Goal: Feedback & Contribution: Submit feedback/report problem

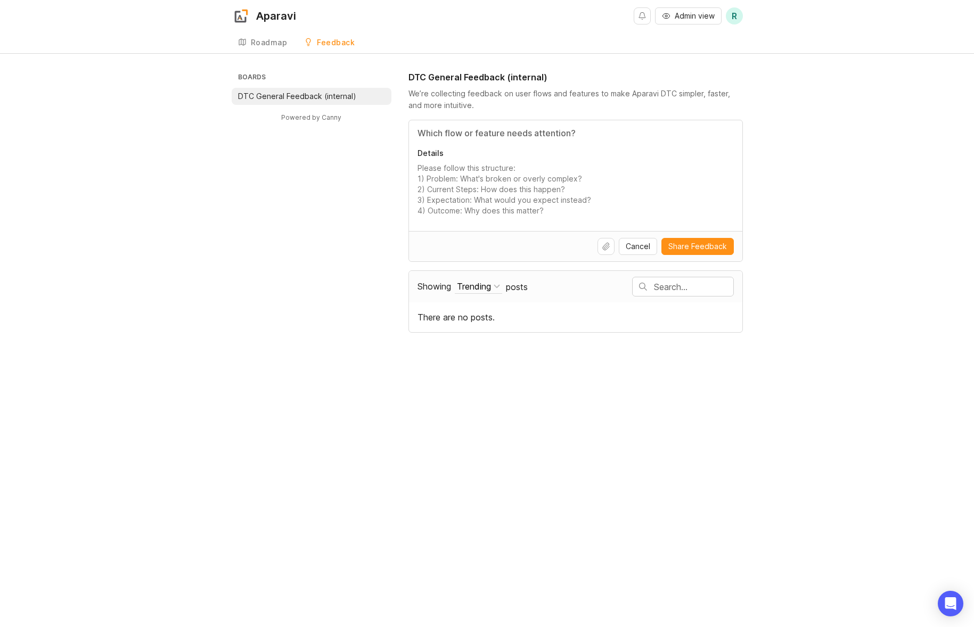
drag, startPoint x: 459, startPoint y: 177, endPoint x: 547, endPoint y: 176, distance: 87.9
click at [572, 188] on textarea "Details" at bounding box center [576, 189] width 316 height 53
click at [485, 135] on input "Title" at bounding box center [576, 133] width 316 height 13
click at [442, 134] on input "Title" at bounding box center [576, 133] width 316 height 13
click at [518, 133] on input "Title" at bounding box center [576, 133] width 316 height 13
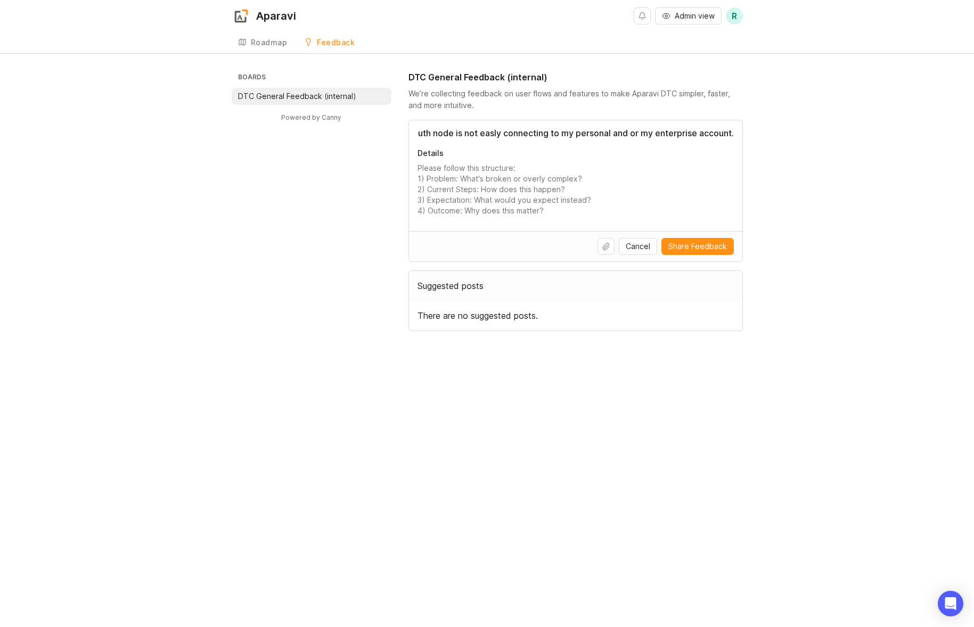
scroll to position [0, 48]
type input "Google OAuth node is not easly connecting to my personal and or my enterprise a…"
click at [436, 189] on textarea "Details" at bounding box center [576, 189] width 316 height 53
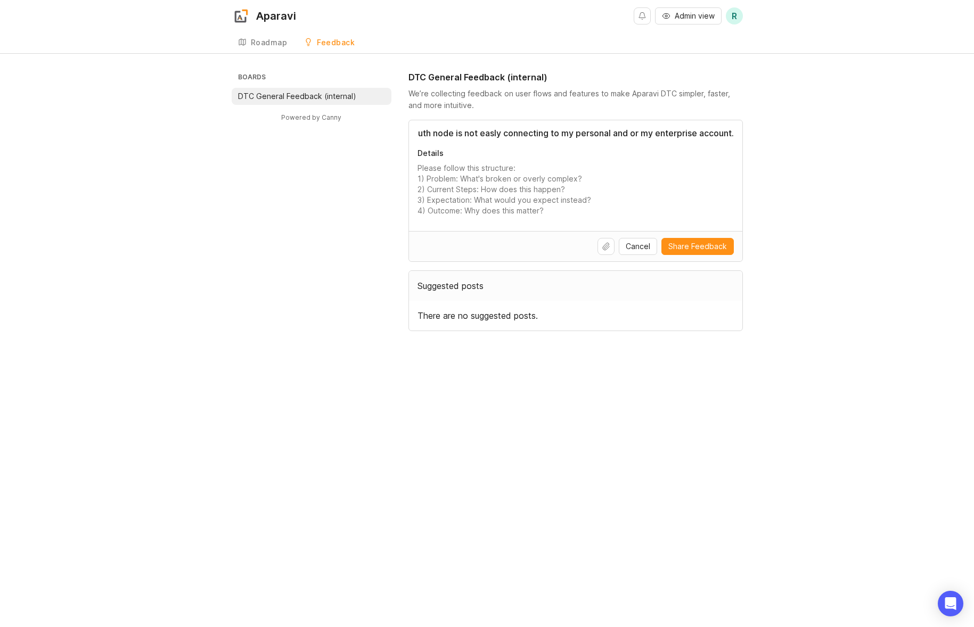
drag, startPoint x: 592, startPoint y: 135, endPoint x: 745, endPoint y: 132, distance: 152.9
click at [763, 129] on div "Boards DTC General Feedback (internal) Powered by Canny DTC General Feedback (i…" at bounding box center [487, 201] width 974 height 260
click at [735, 133] on div "Google OAuth node is not easly connecting to my personal and or my enterprise a…" at bounding box center [575, 175] width 333 height 111
click at [640, 198] on textarea "Details" at bounding box center [576, 189] width 316 height 53
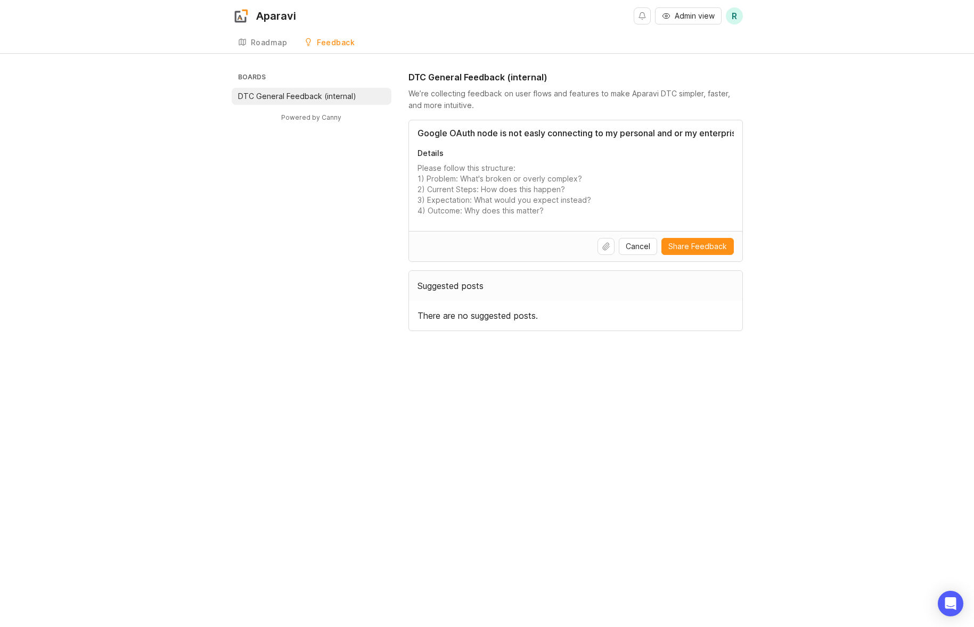
click at [496, 134] on input "Google OAuth node is not easly connecting to my personal and or my enterprise a…" at bounding box center [576, 133] width 316 height 13
click at [494, 214] on textarea "Details" at bounding box center [576, 189] width 316 height 53
paste textarea "Google OAuth node is not easly connecting to my personal and or my enterprise a…"
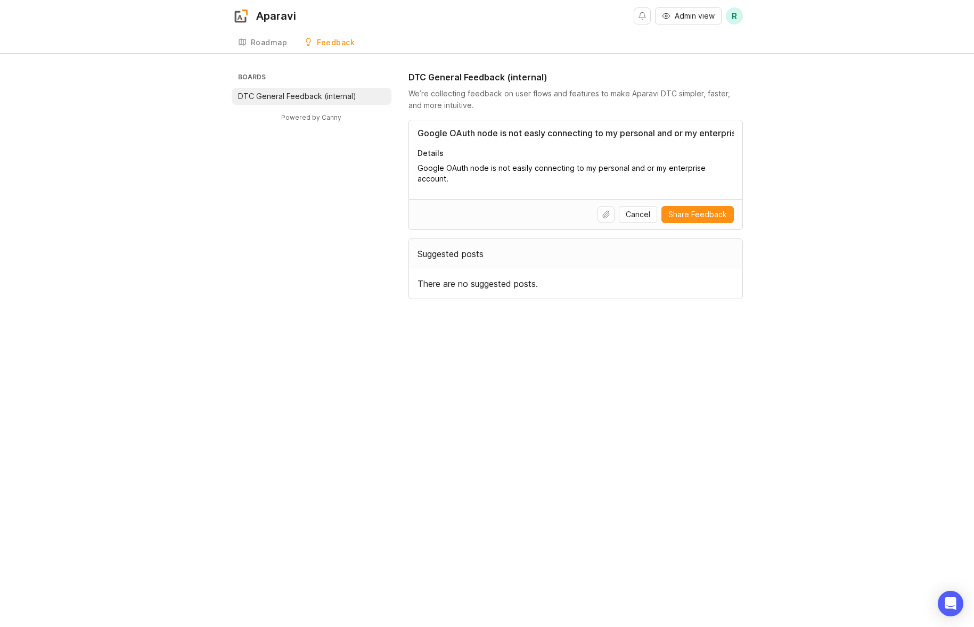
click at [518, 174] on textarea "Google OAuth node is not easily connecting to my personal and or my enterprise …" at bounding box center [576, 173] width 316 height 21
click at [518, 168] on textarea "Google OAuth node is not easily connecting to my personal and or my enterprise …" at bounding box center [576, 173] width 316 height 21
drag, startPoint x: 518, startPoint y: 168, endPoint x: 521, endPoint y: 160, distance: 8.9
click at [518, 168] on textarea "Google OAuth node is not easily connecting to my personal and or my enterprise …" at bounding box center [576, 173] width 316 height 21
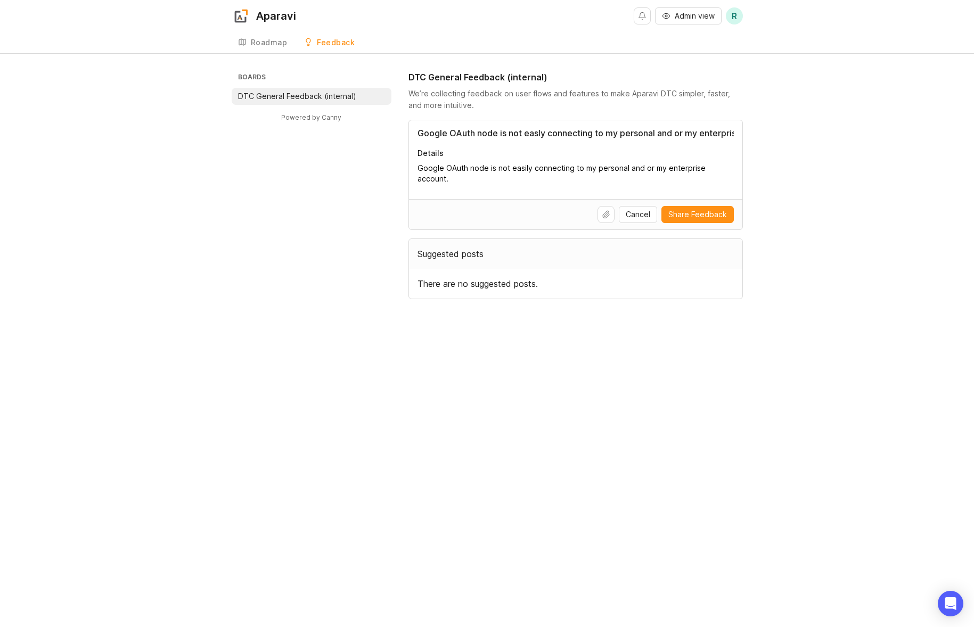
type textarea "Google OAuth node is not easily connecting to my personal and or my enterprise …"
click at [533, 128] on input "Google OAuth node is not easly connecting to my personal and or my enterprise a…" at bounding box center [576, 133] width 316 height 13
drag, startPoint x: 533, startPoint y: 128, endPoint x: 577, endPoint y: 133, distance: 44.4
click at [533, 128] on input "Google OAuth node is not easly connecting to my personal and or my enterprise a…" at bounding box center [576, 133] width 316 height 13
paste input "i"
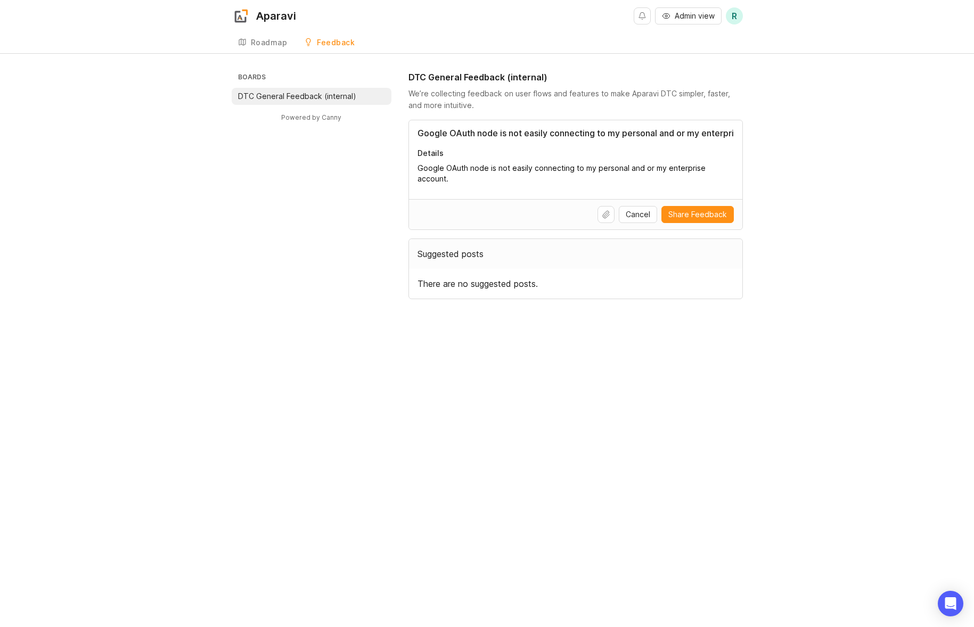
scroll to position [0, 51]
drag, startPoint x: 751, startPoint y: 129, endPoint x: 1069, endPoint y: 135, distance: 318.0
click at [973, 135] on html "Aparavi Admin view R Create Roadmap Feedback DTC General Feedback (internal) Bo…" at bounding box center [487, 313] width 974 height 627
type input "Google OAuth node is not easily connecting"
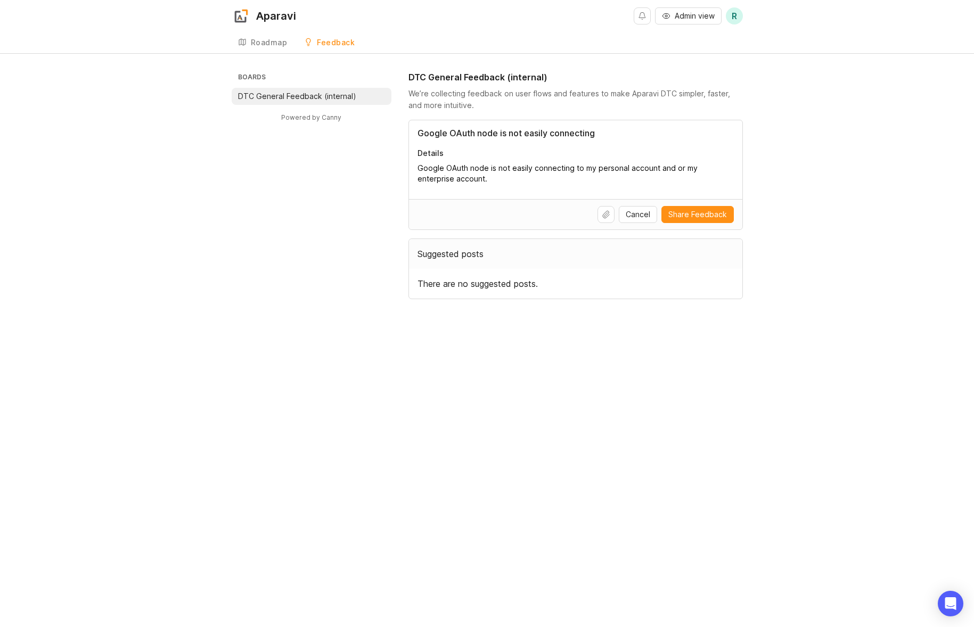
drag, startPoint x: 732, startPoint y: 169, endPoint x: 703, endPoint y: 181, distance: 31.3
click at [703, 181] on textarea "Google OAuth node is not easily connecting to my personal account and or my ent…" at bounding box center [576, 173] width 316 height 21
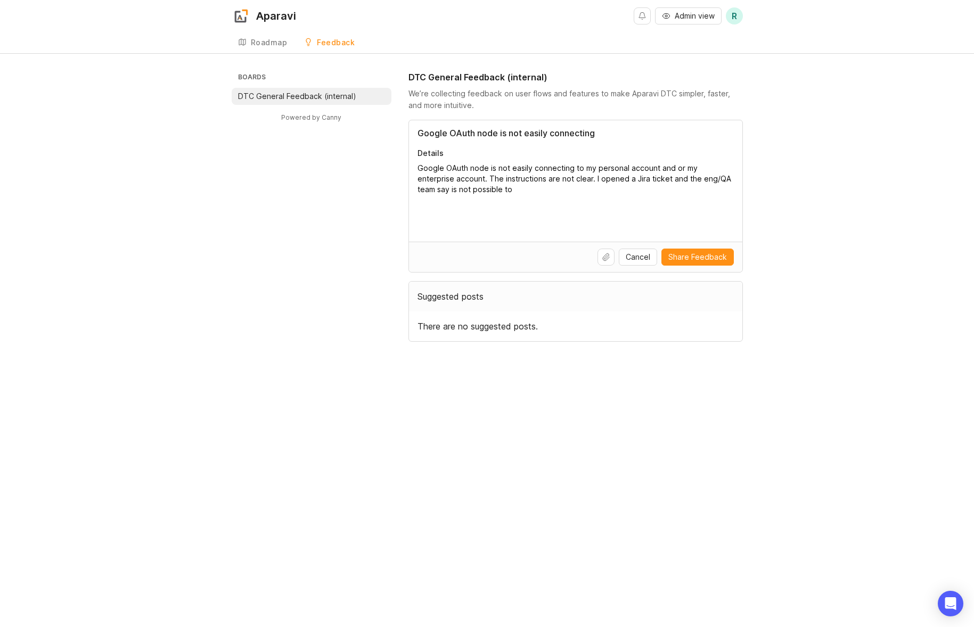
paste textarea "[URL][DOMAIN_NAME]"
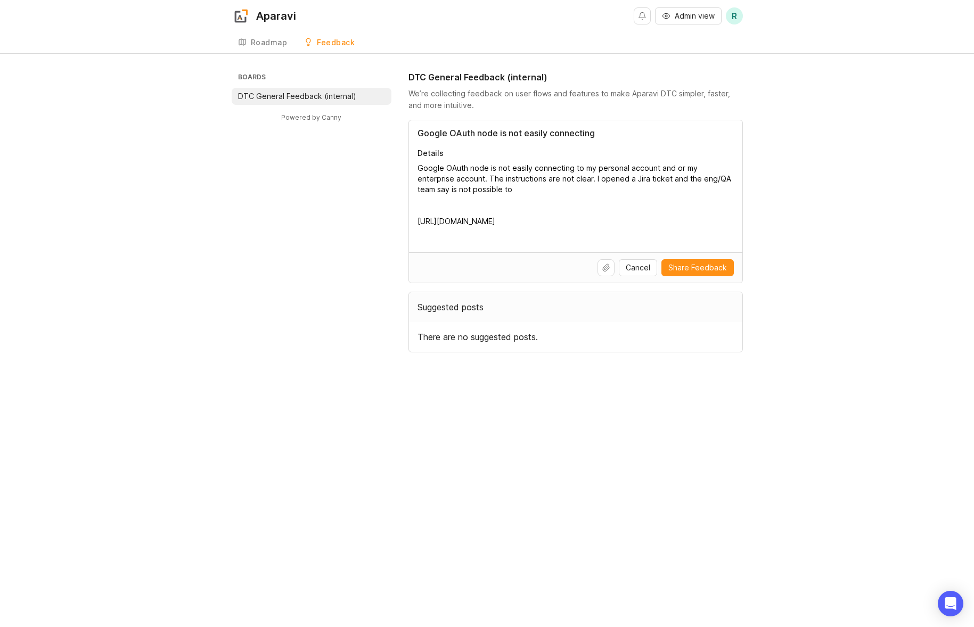
click at [496, 187] on textarea "Google OAuth node is not easily connecting to my personal account and or my ent…" at bounding box center [576, 200] width 316 height 75
click at [665, 228] on textarea "Google OAuth node is not easily connecting to my personal account and or my ent…" at bounding box center [576, 200] width 316 height 75
paste textarea "[URL][DOMAIN_NAME]"
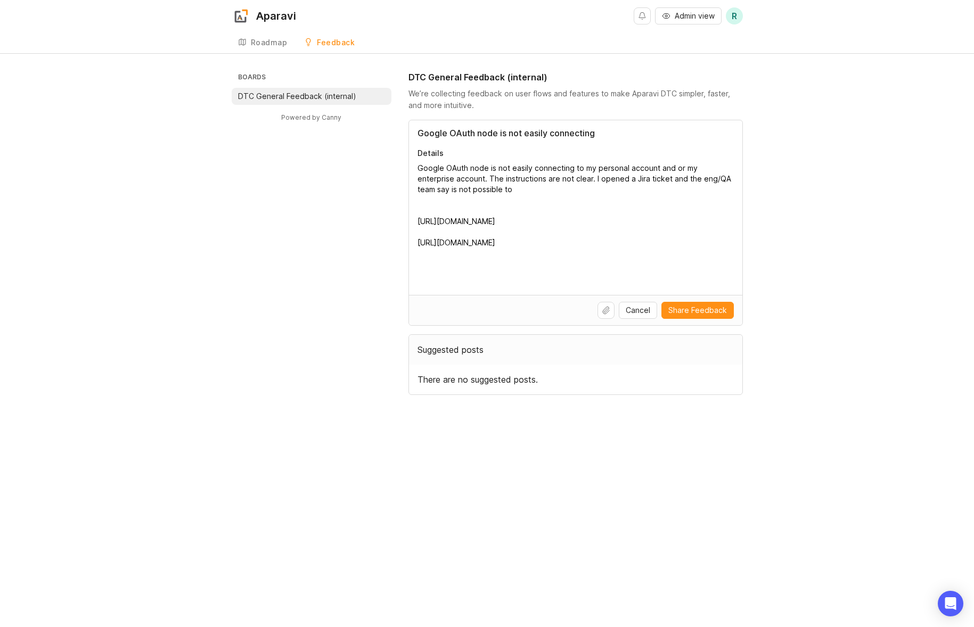
click at [570, 194] on textarea "Google OAuth node is not easily connecting to my personal account and or my ent…" at bounding box center [576, 221] width 316 height 117
click at [662, 192] on textarea "Google OAuth node is not easily connecting to my personal account and or my ent…" at bounding box center [576, 221] width 316 height 117
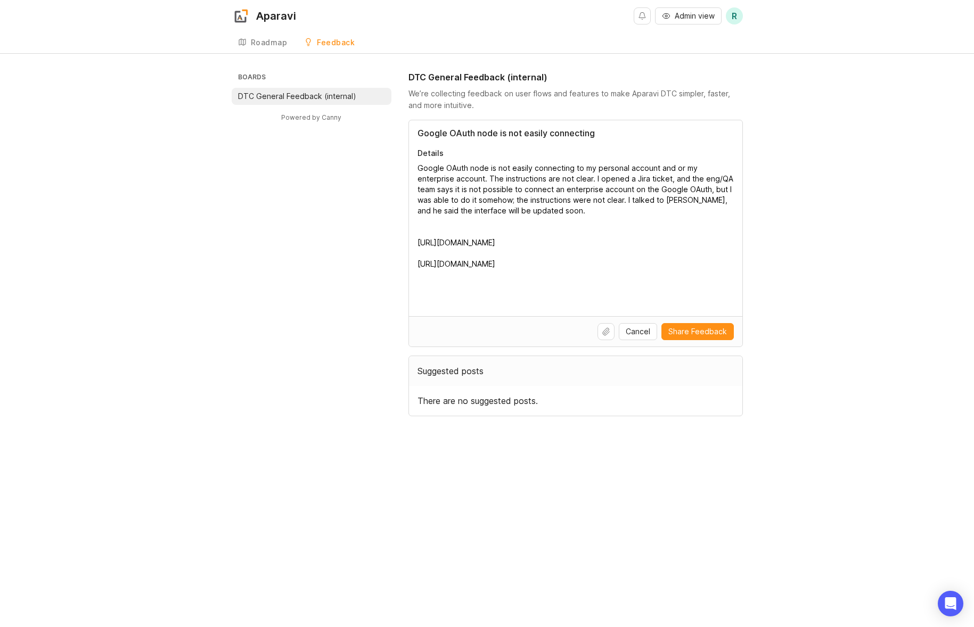
type textarea "Google OAuth node is not easily connecting to my personal account and or my ent…"
click at [694, 333] on span "Share Feedback" at bounding box center [697, 331] width 59 height 11
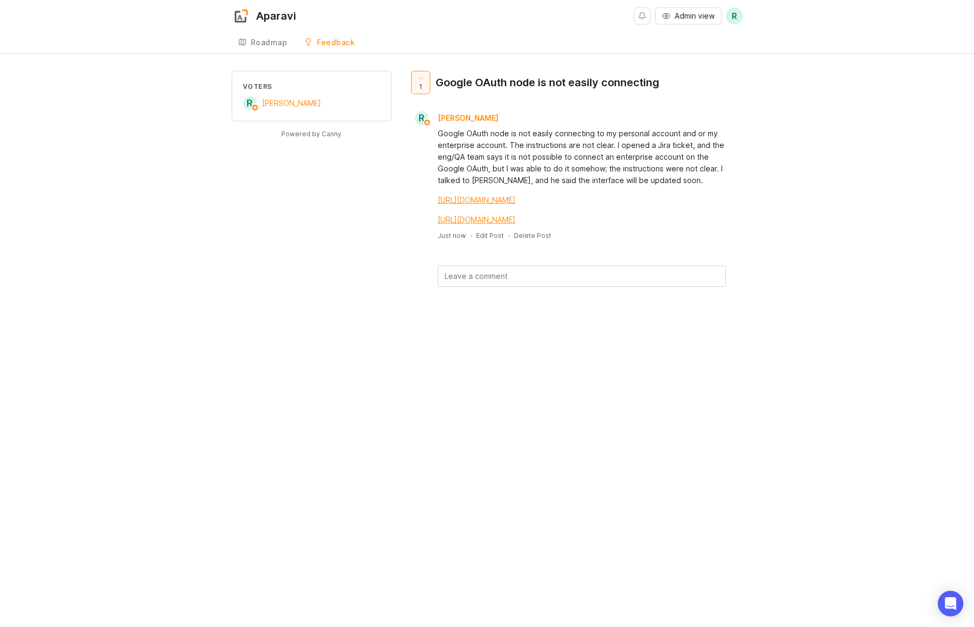
click at [261, 37] on link "Roadmap" at bounding box center [263, 43] width 62 height 22
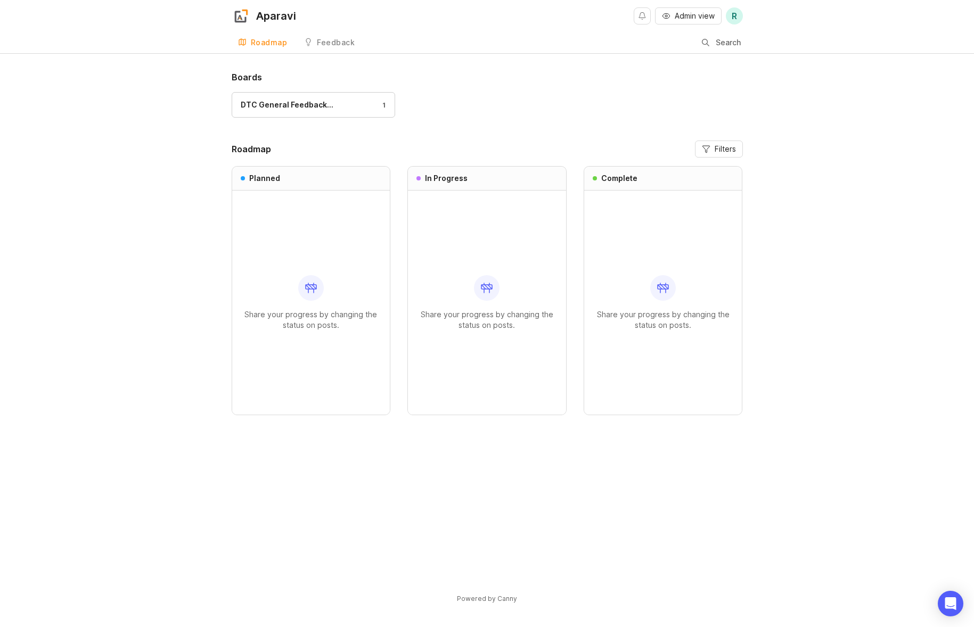
click at [328, 49] on link "Feedback" at bounding box center [329, 43] width 63 height 22
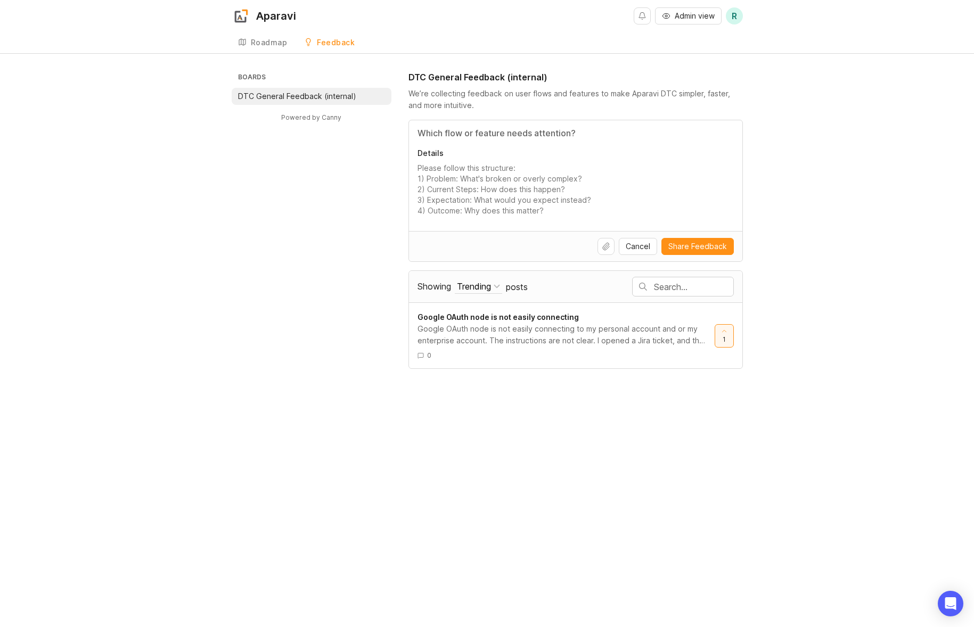
click at [272, 40] on div "Roadmap" at bounding box center [269, 42] width 37 height 7
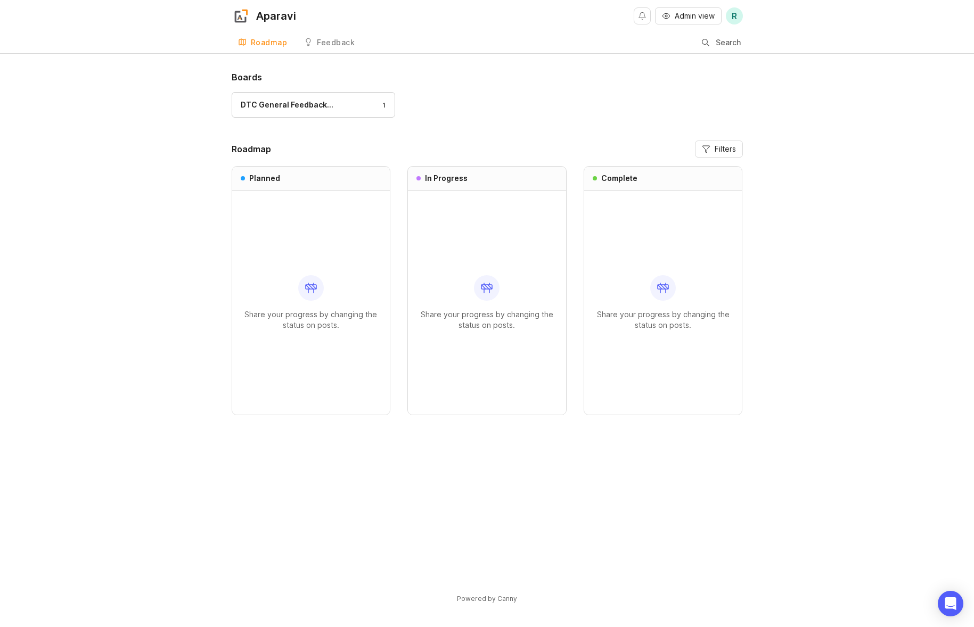
click at [310, 42] on icon at bounding box center [308, 42] width 9 height 9
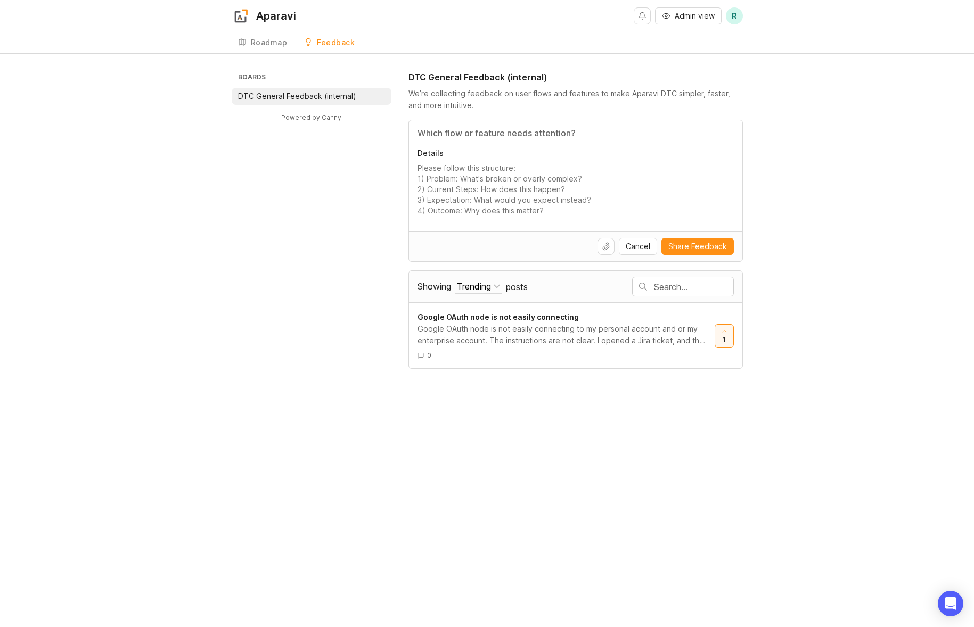
drag, startPoint x: 420, startPoint y: 179, endPoint x: 586, endPoint y: 180, distance: 166.7
click at [586, 180] on textarea "Details" at bounding box center [576, 189] width 316 height 53
drag, startPoint x: 512, startPoint y: 202, endPoint x: 590, endPoint y: 198, distance: 77.8
click at [590, 201] on textarea "Details" at bounding box center [576, 189] width 316 height 53
click at [419, 198] on div "Details" at bounding box center [575, 175] width 333 height 111
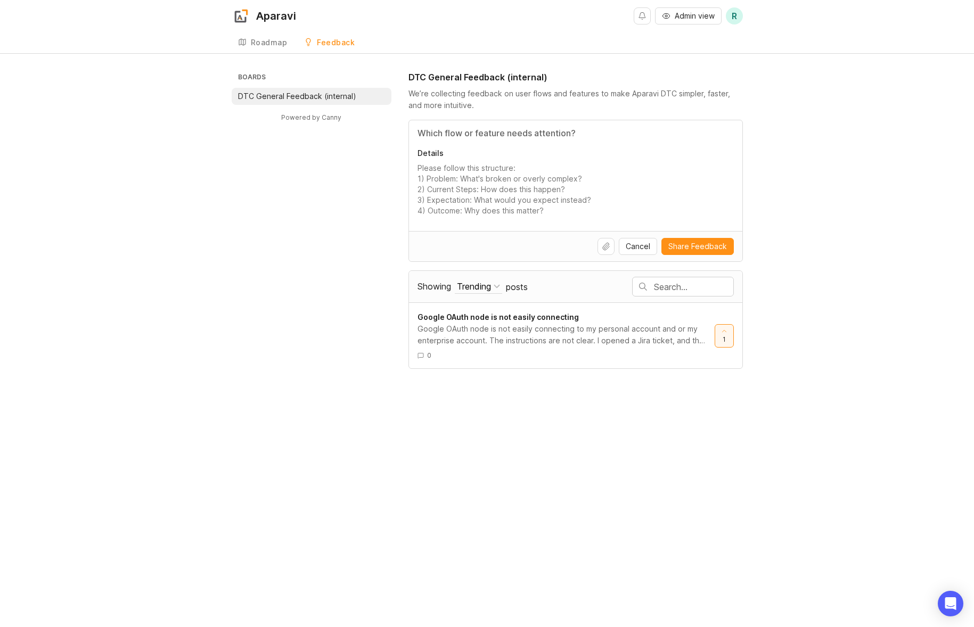
click at [454, 204] on textarea "Details" at bounding box center [576, 189] width 316 height 53
click at [458, 207] on textarea "Details" at bounding box center [576, 189] width 316 height 53
drag, startPoint x: 500, startPoint y: 208, endPoint x: 528, endPoint y: 209, distance: 28.3
click at [500, 208] on textarea "Details" at bounding box center [576, 189] width 316 height 53
click at [530, 209] on textarea "Details" at bounding box center [576, 189] width 316 height 53
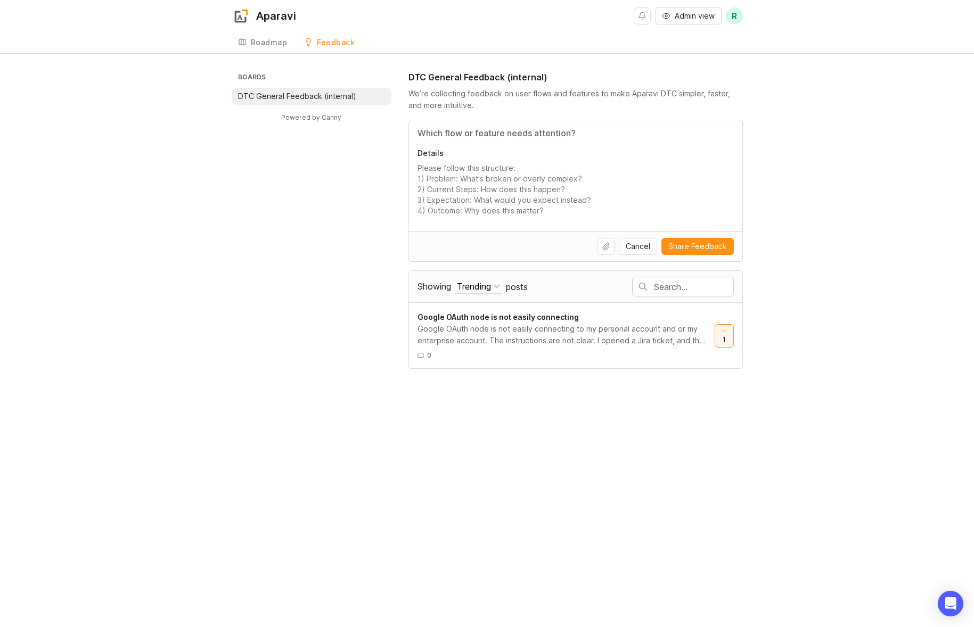
click at [542, 210] on textarea "Details" at bounding box center [576, 189] width 316 height 53
click at [459, 154] on p "Details" at bounding box center [576, 153] width 316 height 11
click at [459, 163] on textarea "Details" at bounding box center [576, 189] width 316 height 53
click at [431, 179] on textarea "Details" at bounding box center [576, 189] width 316 height 53
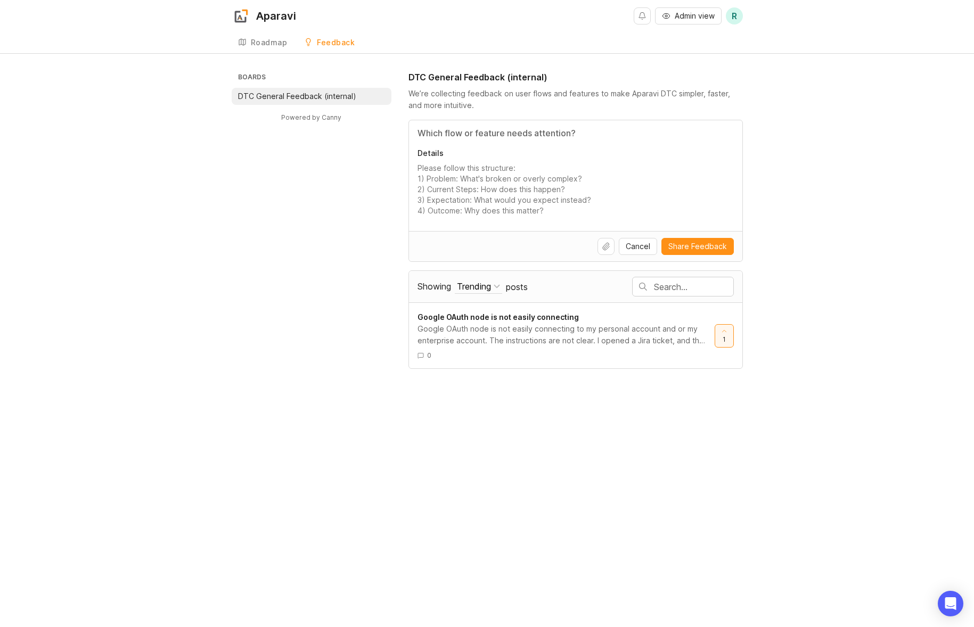
click at [431, 179] on textarea "Details" at bounding box center [576, 189] width 316 height 53
drag, startPoint x: 547, startPoint y: 208, endPoint x: 416, endPoint y: 158, distance: 139.6
click at [414, 164] on div "Details" at bounding box center [575, 175] width 333 height 111
drag, startPoint x: 419, startPoint y: 142, endPoint x: 571, endPoint y: 218, distance: 169.8
click at [572, 217] on div "Details" at bounding box center [575, 175] width 333 height 111
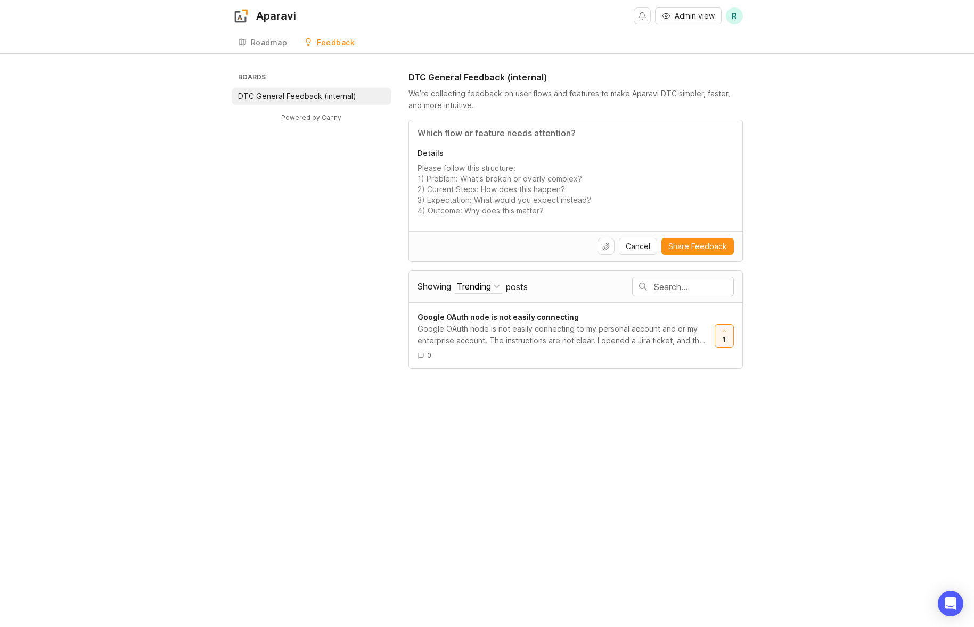
drag, startPoint x: 561, startPoint y: 218, endPoint x: 549, endPoint y: 213, distance: 13.2
click at [552, 215] on div "Details" at bounding box center [575, 175] width 333 height 111
click at [546, 212] on textarea "Details" at bounding box center [576, 189] width 316 height 53
click at [544, 212] on textarea "Details" at bounding box center [576, 189] width 316 height 53
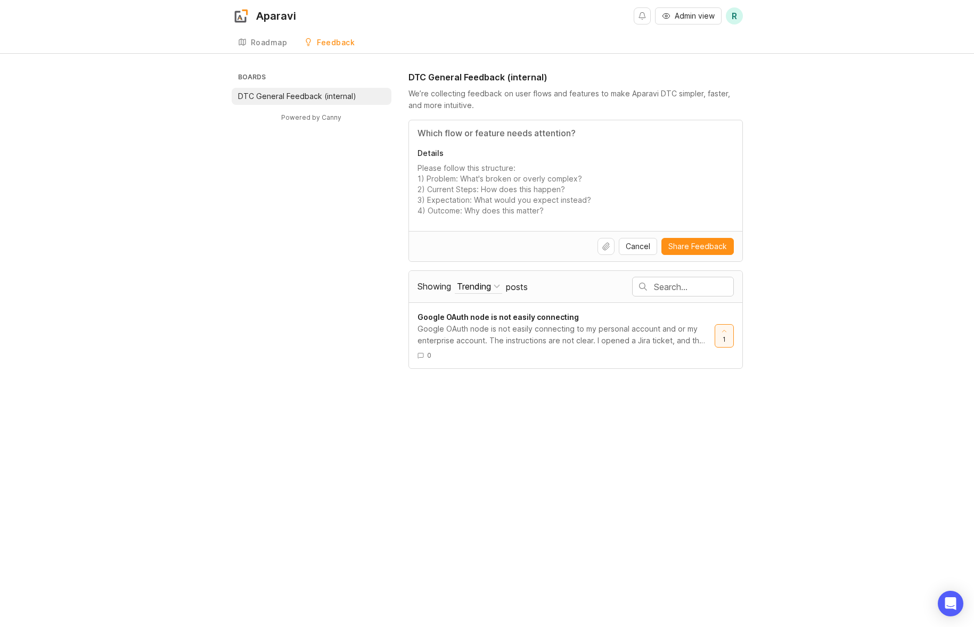
drag, startPoint x: 541, startPoint y: 212, endPoint x: 525, endPoint y: 209, distance: 16.8
click at [541, 212] on textarea "Details" at bounding box center [576, 189] width 316 height 53
drag, startPoint x: 525, startPoint y: 209, endPoint x: 466, endPoint y: 194, distance: 60.6
click at [465, 194] on textarea "Details" at bounding box center [576, 189] width 316 height 53
drag, startPoint x: 471, startPoint y: 193, endPoint x: 510, endPoint y: 204, distance: 39.9
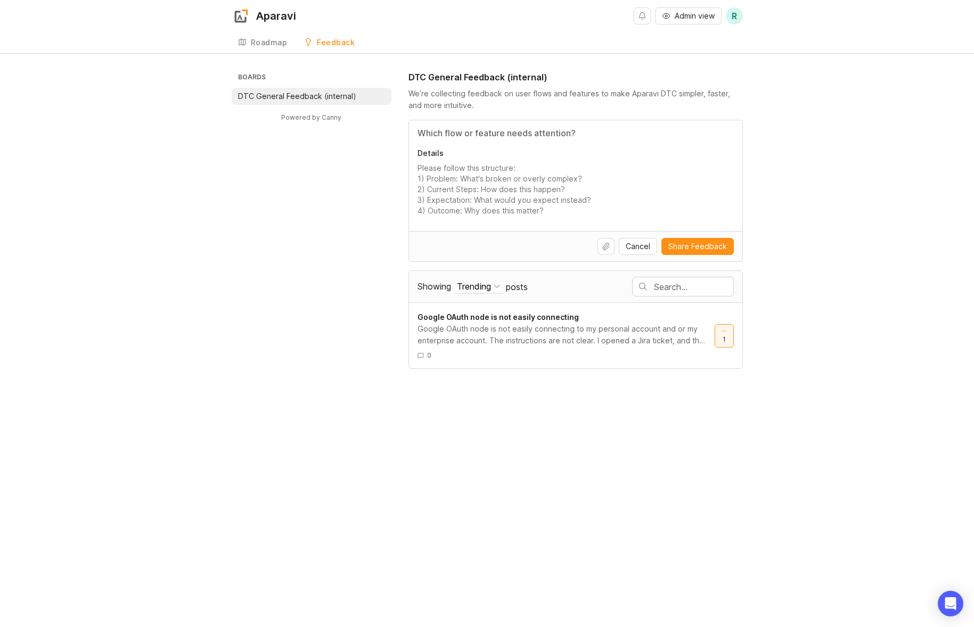
click at [510, 204] on textarea "Details" at bounding box center [576, 189] width 316 height 53
drag, startPoint x: 552, startPoint y: 208, endPoint x: 560, endPoint y: 210, distance: 8.4
click at [559, 210] on textarea "Details" at bounding box center [576, 189] width 316 height 53
drag, startPoint x: 560, startPoint y: 210, endPoint x: 438, endPoint y: 159, distance: 132.2
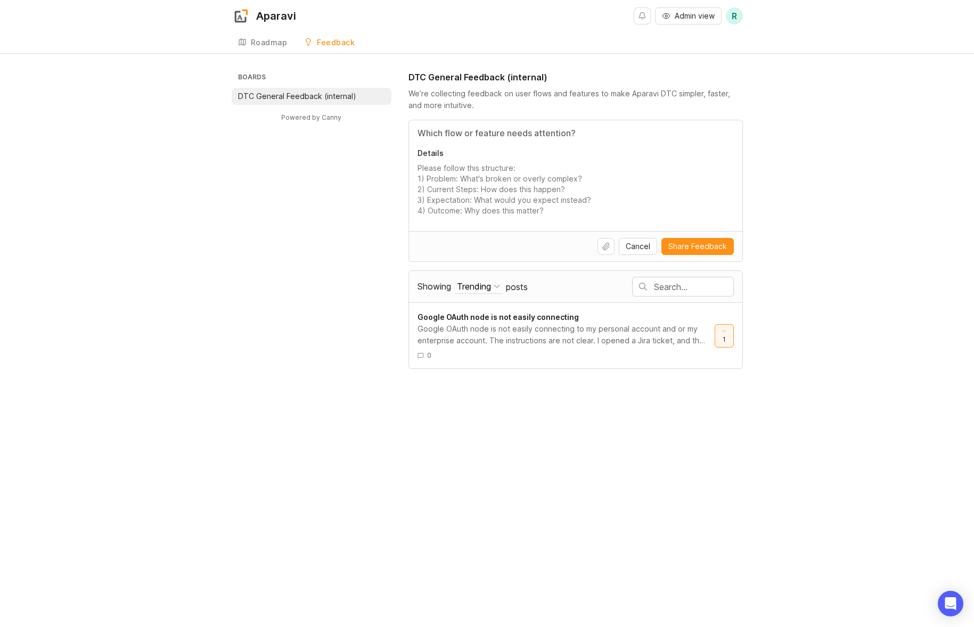
click at [437, 159] on div "Details" at bounding box center [575, 175] width 333 height 111
click at [447, 160] on div "Details" at bounding box center [575, 175] width 333 height 111
drag, startPoint x: 447, startPoint y: 161, endPoint x: 431, endPoint y: 172, distance: 19.6
click at [431, 171] on div "Details" at bounding box center [575, 175] width 333 height 111
click at [431, 172] on textarea "Details" at bounding box center [576, 189] width 316 height 53
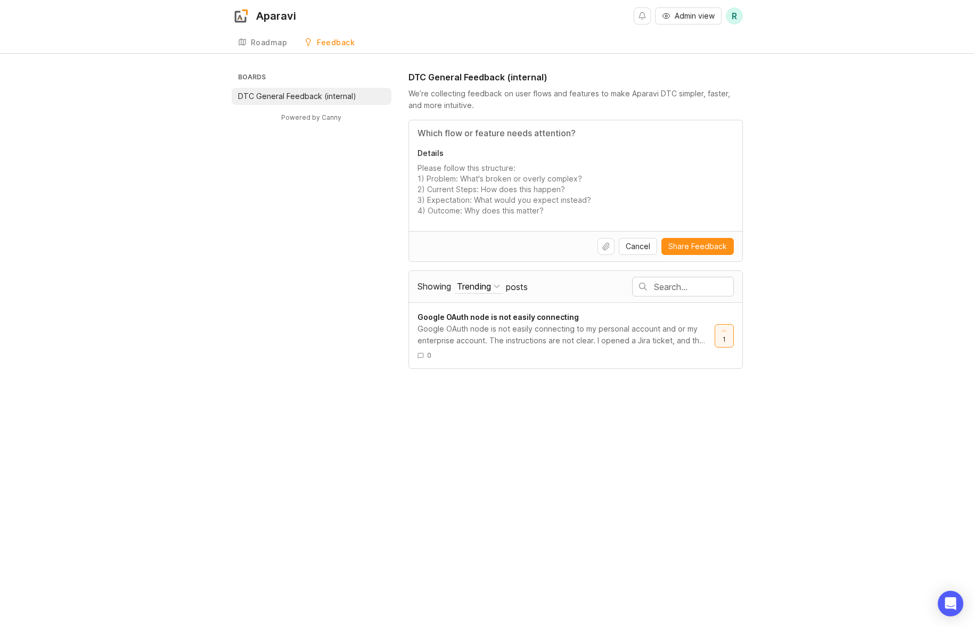
click at [431, 172] on textarea "Details" at bounding box center [576, 189] width 316 height 53
drag, startPoint x: 456, startPoint y: 172, endPoint x: 477, endPoint y: 170, distance: 20.9
click at [470, 175] on textarea "Details" at bounding box center [576, 189] width 316 height 53
drag, startPoint x: 492, startPoint y: 161, endPoint x: 527, endPoint y: 214, distance: 63.1
click at [522, 214] on div "Details" at bounding box center [575, 175] width 333 height 111
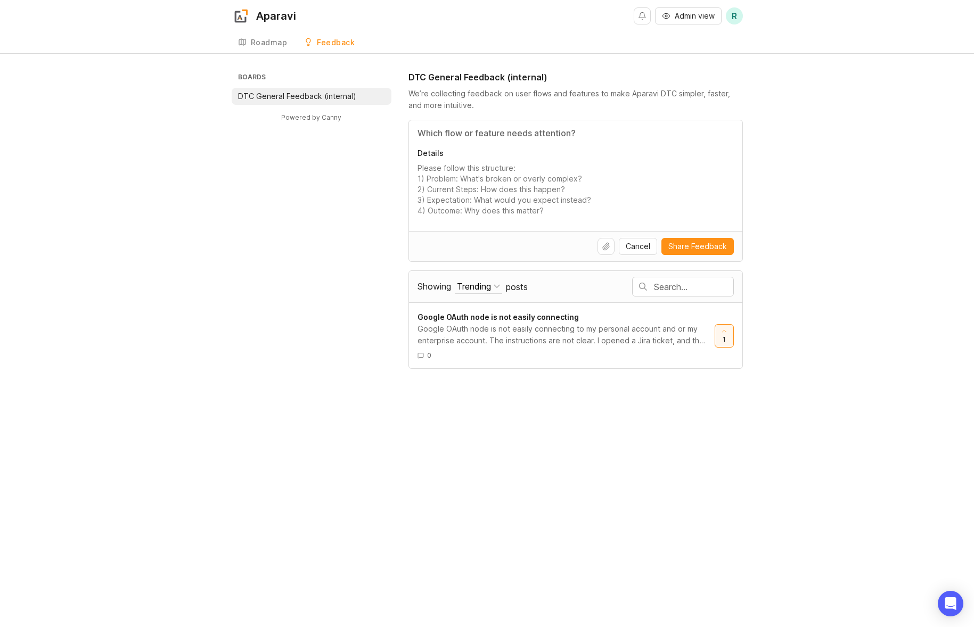
drag, startPoint x: 539, startPoint y: 203, endPoint x: 531, endPoint y: 145, distance: 59.2
click at [531, 145] on div "Details" at bounding box center [575, 175] width 333 height 111
drag, startPoint x: 531, startPoint y: 145, endPoint x: 539, endPoint y: 230, distance: 85.1
click at [539, 230] on div "Details" at bounding box center [575, 175] width 333 height 111
drag, startPoint x: 539, startPoint y: 202, endPoint x: 525, endPoint y: 162, distance: 43.1
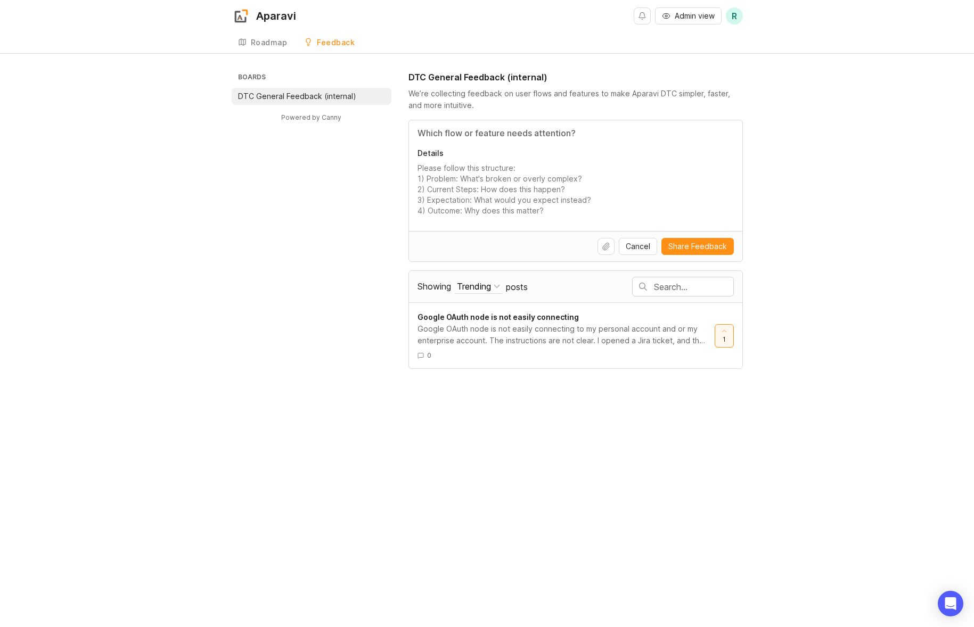
click at [527, 169] on div "Details" at bounding box center [575, 175] width 333 height 111
drag, startPoint x: 525, startPoint y: 181, endPoint x: 530, endPoint y: 216, distance: 35.5
click at [528, 206] on textarea "Details" at bounding box center [576, 189] width 316 height 53
drag, startPoint x: 530, startPoint y: 216, endPoint x: 536, endPoint y: 217, distance: 6.1
click at [533, 217] on div "Details" at bounding box center [575, 175] width 333 height 111
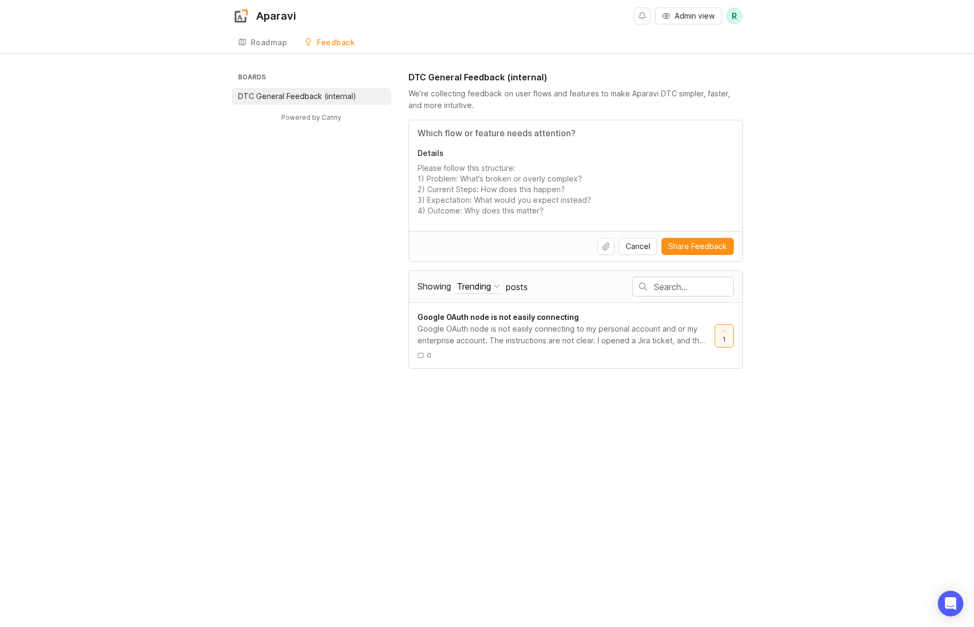
click at [536, 214] on div "Details" at bounding box center [575, 175] width 333 height 111
drag, startPoint x: 537, startPoint y: 214, endPoint x: 544, endPoint y: 210, distance: 8.1
click at [539, 212] on textarea "Details" at bounding box center [576, 189] width 316 height 53
drag, startPoint x: 494, startPoint y: 174, endPoint x: 485, endPoint y: 161, distance: 16.0
click at [484, 163] on textarea "Details" at bounding box center [576, 189] width 316 height 53
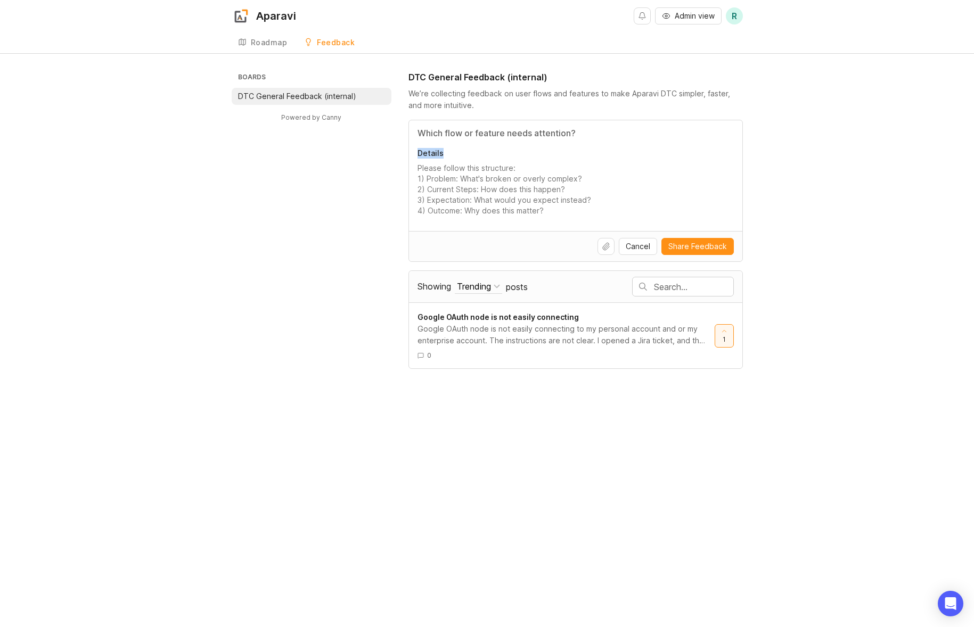
drag, startPoint x: 490, startPoint y: 161, endPoint x: 522, endPoint y: 179, distance: 36.3
click at [519, 178] on div "Details" at bounding box center [575, 175] width 333 height 111
click at [522, 179] on textarea "Details" at bounding box center [576, 189] width 316 height 53
drag, startPoint x: 522, startPoint y: 179, endPoint x: 529, endPoint y: 182, distance: 7.1
click at [526, 181] on textarea "Details" at bounding box center [576, 189] width 316 height 53
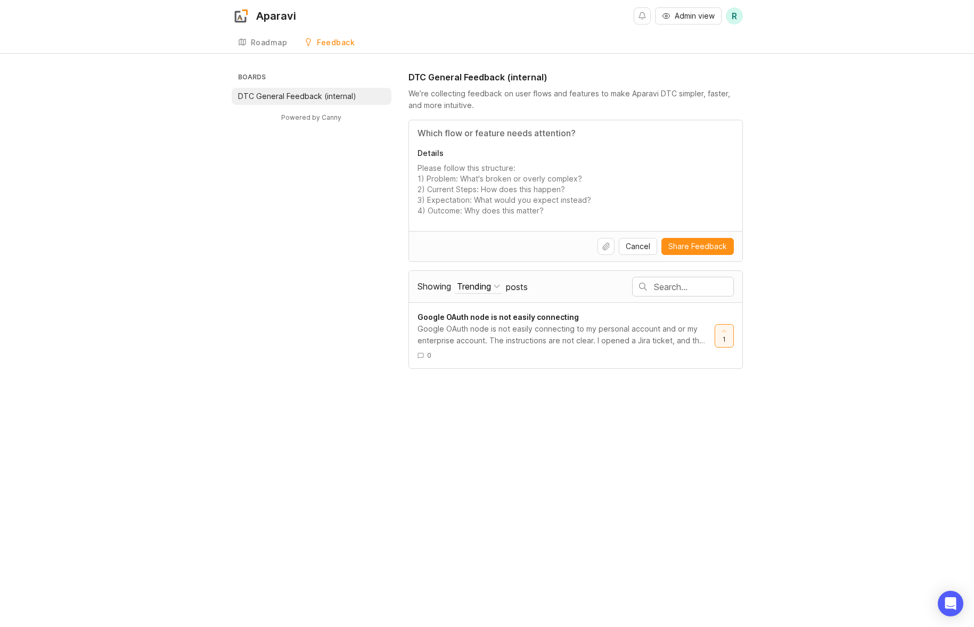
click at [529, 183] on textarea "Details" at bounding box center [576, 189] width 316 height 53
drag, startPoint x: 496, startPoint y: 185, endPoint x: 461, endPoint y: 195, distance: 36.6
click at [461, 195] on textarea "Details" at bounding box center [576, 189] width 316 height 53
drag, startPoint x: 461, startPoint y: 195, endPoint x: 418, endPoint y: 162, distance: 54.2
click at [455, 194] on textarea "Details" at bounding box center [576, 189] width 316 height 53
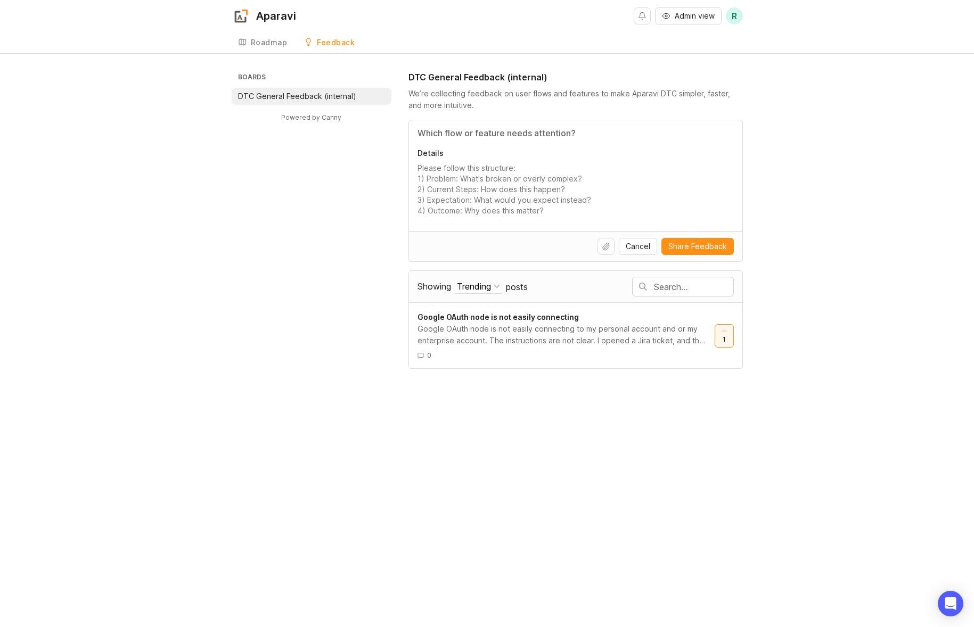
drag, startPoint x: 436, startPoint y: 181, endPoint x: 516, endPoint y: 266, distance: 117.5
click at [512, 273] on div "DTC General Feedback (internal) We’re collecting feedback on user flows and fea…" at bounding box center [575, 220] width 334 height 298
click at [486, 215] on textarea "Details" at bounding box center [576, 189] width 316 height 53
paste textarea "1. Problem: Projects don’t carry over when switching devices; starting a new pr…"
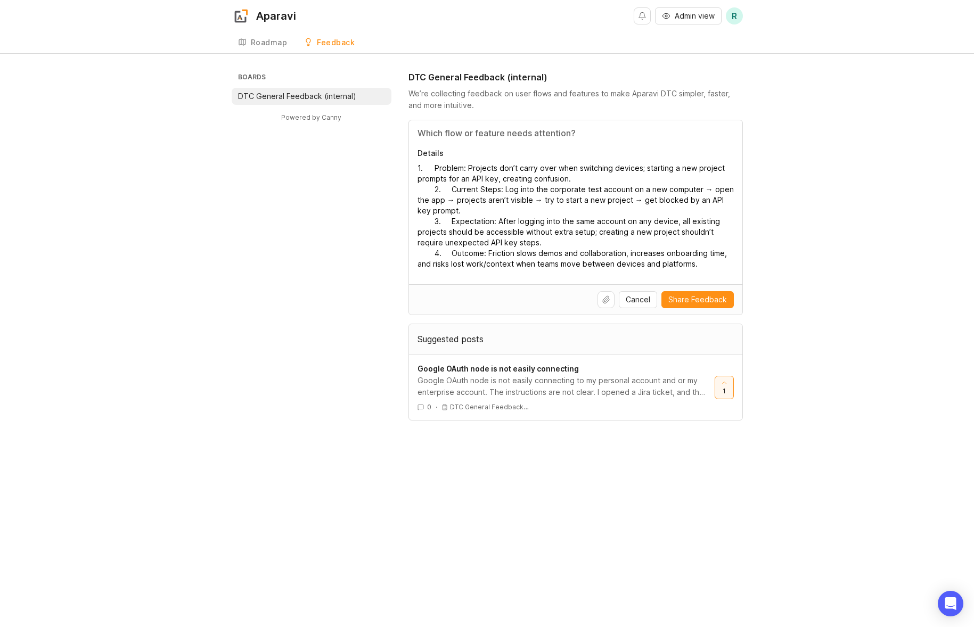
drag, startPoint x: 433, startPoint y: 170, endPoint x: 399, endPoint y: 169, distance: 34.1
click at [396, 169] on div "Boards DTC General Feedback (internal) Powered by Canny DTC General Feedback (i…" at bounding box center [487, 246] width 511 height 350
drag, startPoint x: 441, startPoint y: 191, endPoint x: 417, endPoint y: 189, distance: 24.1
click at [418, 189] on textarea "Problem: Projects don’t carry over when switching devices; starting a new proje…" at bounding box center [576, 216] width 316 height 107
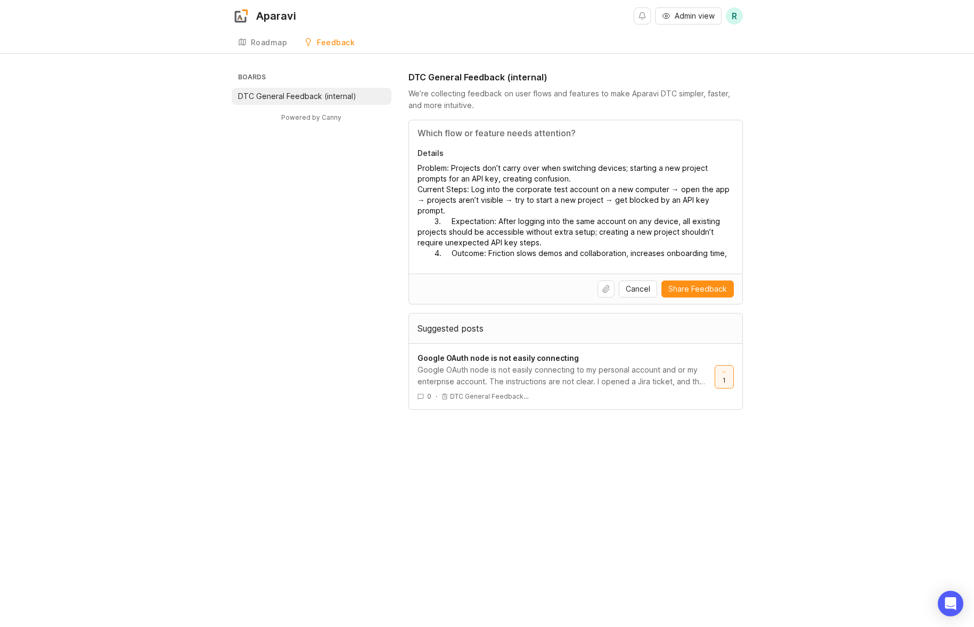
drag, startPoint x: 556, startPoint y: 167, endPoint x: 839, endPoint y: 199, distance: 284.6
drag, startPoint x: 444, startPoint y: 208, endPoint x: 421, endPoint y: 208, distance: 23.4
click at [421, 208] on textarea "Problem: Projects don’t carry over when switching devices; starting a new proje…" at bounding box center [576, 211] width 316 height 96
drag, startPoint x: 533, startPoint y: 211, endPoint x: 530, endPoint y: 225, distance: 14.5
click at [530, 225] on textarea "Problem: Projects don’t carry over when switching devices; starting a new proje…" at bounding box center [576, 211] width 316 height 96
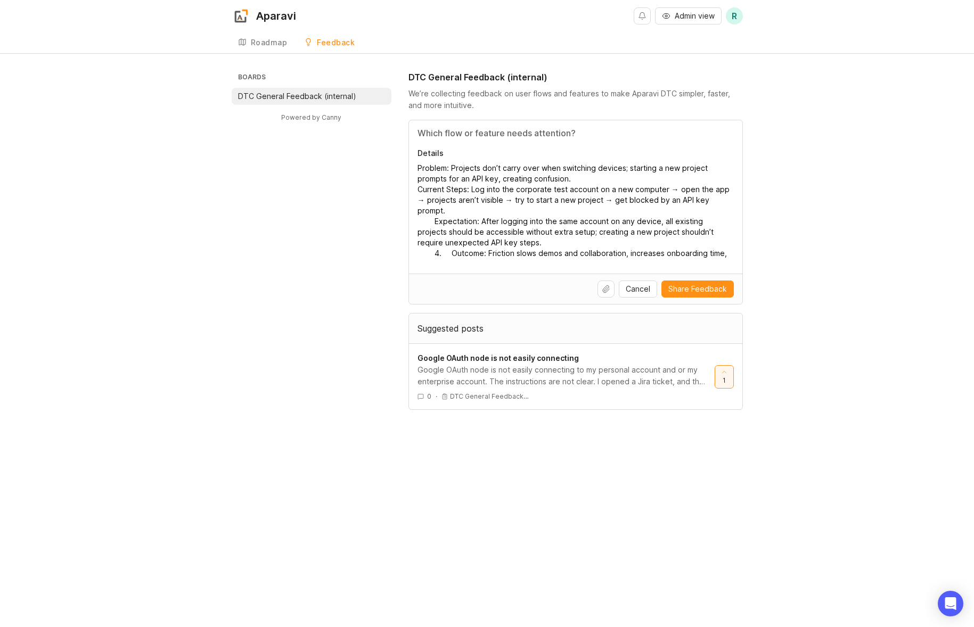
click at [465, 227] on textarea "Problem: Projects don’t carry over when switching devices; starting a new proje…" at bounding box center [576, 211] width 316 height 96
click at [436, 212] on textarea "Problem: Projects don’t carry over when switching devices; starting a new proje…" at bounding box center [576, 211] width 316 height 96
click at [449, 243] on textarea "Problem: Projects don’t carry over when switching devices; starting a new proje…" at bounding box center [576, 211] width 316 height 96
drag, startPoint x: 491, startPoint y: 240, endPoint x: 684, endPoint y: 251, distance: 193.1
click at [684, 251] on textarea "Problem: Projects don’t carry over when switching devices; starting a new proje…" at bounding box center [576, 211] width 316 height 96
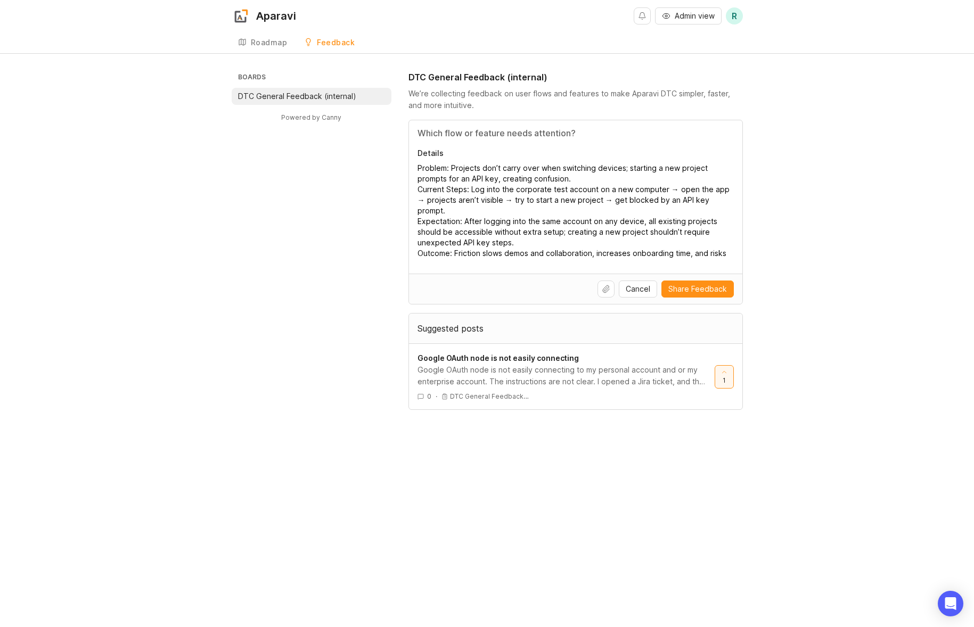
click at [684, 251] on textarea "Problem: Projects don’t carry over when switching devices; starting a new proje…" at bounding box center [576, 211] width 316 height 96
drag, startPoint x: 514, startPoint y: 240, endPoint x: 520, endPoint y: 241, distance: 6.5
click at [520, 241] on textarea "Problem: Projects don’t carry over when switching devices; starting a new proje…" at bounding box center [576, 211] width 316 height 96
click at [509, 241] on textarea "Problem: Projects don’t carry over when switching devices; starting a new proje…" at bounding box center [576, 211] width 316 height 96
drag, startPoint x: 510, startPoint y: 241, endPoint x: 545, endPoint y: 240, distance: 35.2
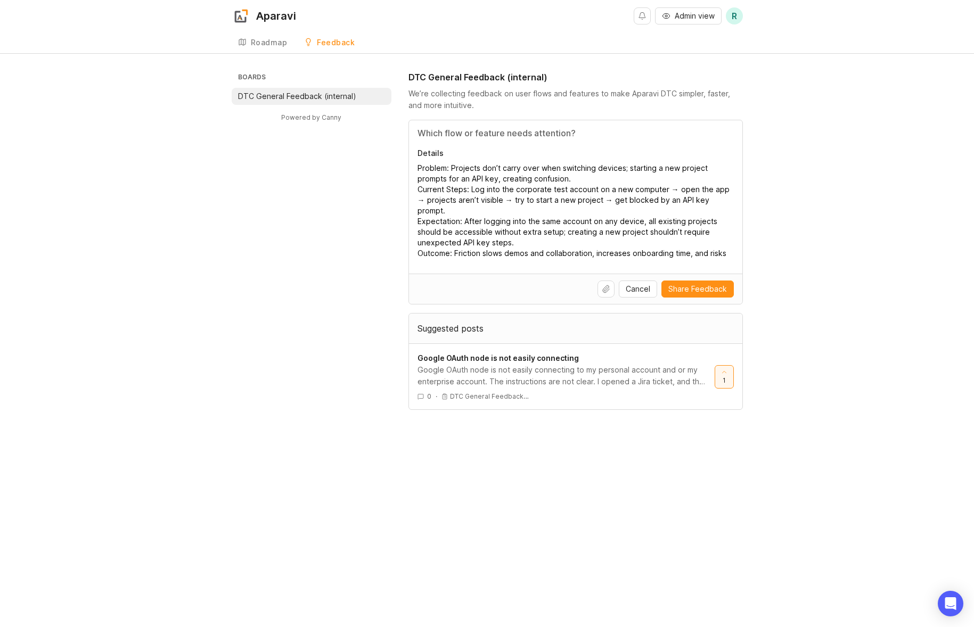
click at [545, 240] on textarea "Problem: Projects don’t carry over when switching devices; starting a new proje…" at bounding box center [576, 211] width 316 height 96
drag, startPoint x: 652, startPoint y: 246, endPoint x: 699, endPoint y: 251, distance: 46.6
type textarea "Problem: Projects don’t carry over when switching devices; starting a new proje…"
click at [539, 130] on input "Title" at bounding box center [576, 133] width 316 height 13
paste input "Access Across Devices: Fixing Project Continuity and API Key Friction"
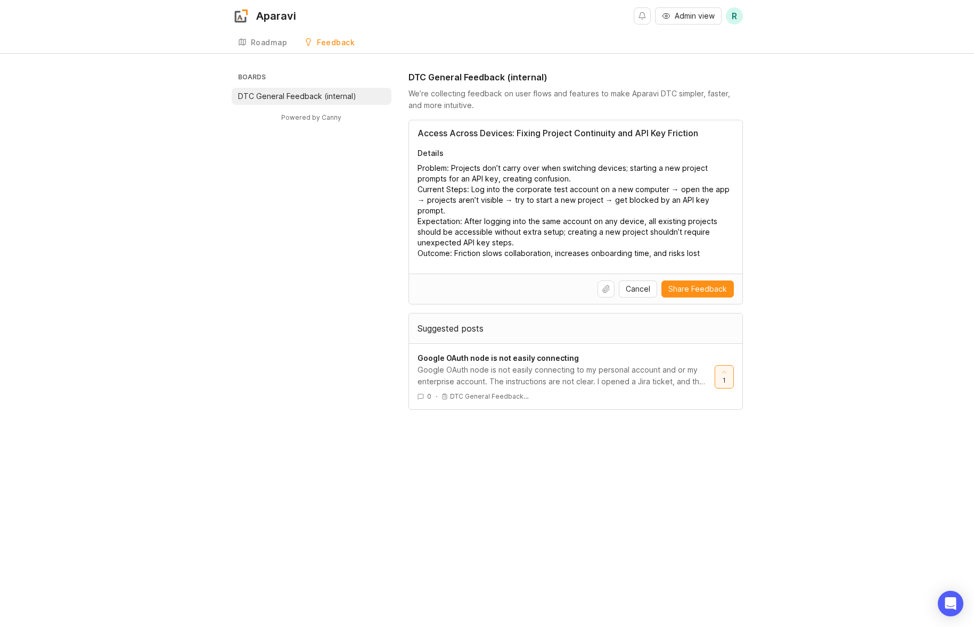
type input "Access Across Devices: Fixing Project Continuity and API Key Friction"
click at [681, 257] on textarea "Problem: Projects don’t carry over when switching devices; starting a new proje…" at bounding box center [576, 211] width 316 height 96
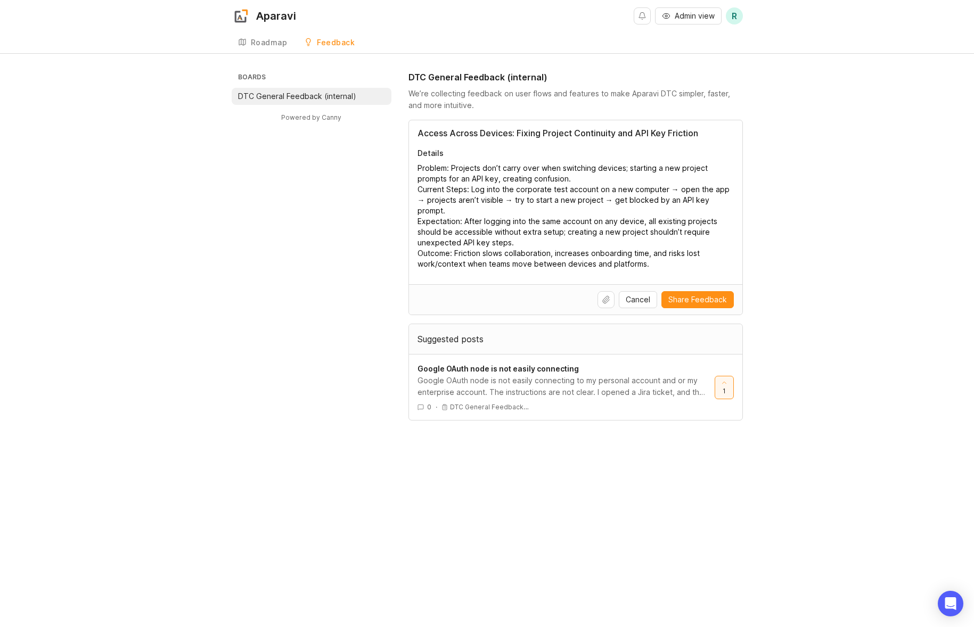
paste textarea "[URL][DOMAIN_NAME]"
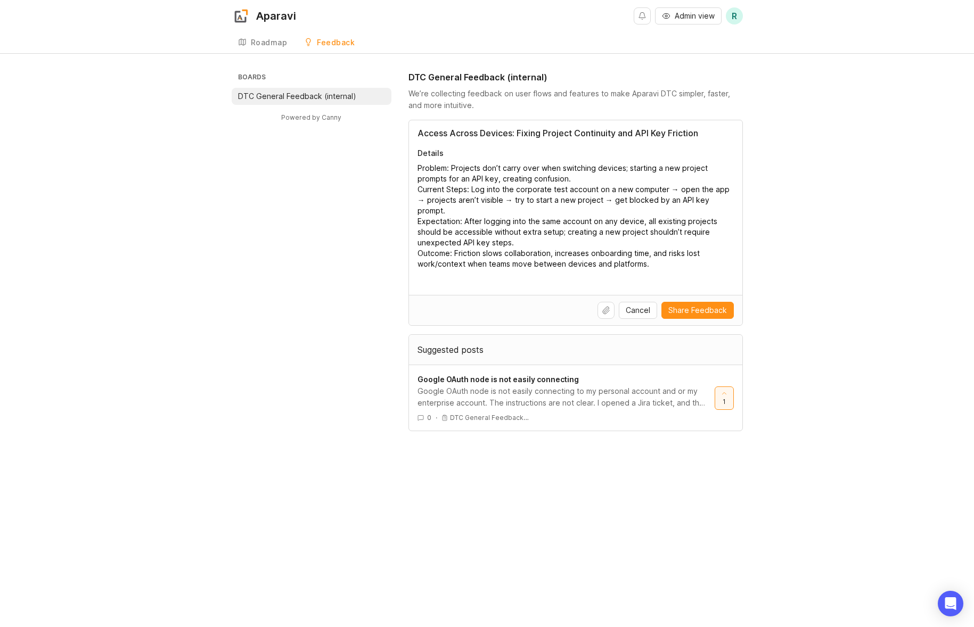
paste textarea "[URL][DOMAIN_NAME]"
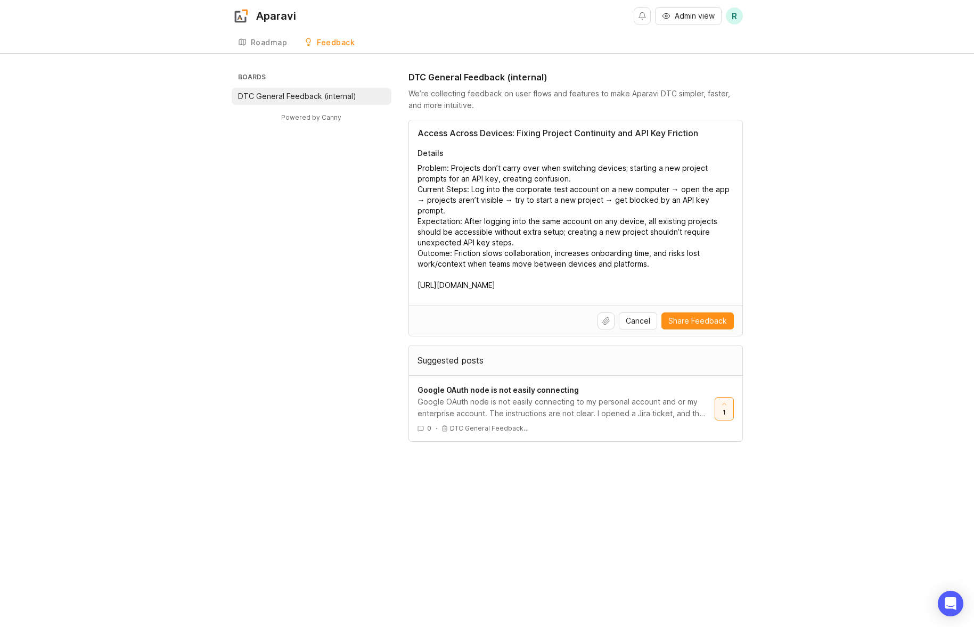
type textarea "Problem: Projects don’t carry over when switching devices; starting a new proje…"
drag, startPoint x: 688, startPoint y: 318, endPoint x: 682, endPoint y: 317, distance: 6.0
click at [688, 318] on span "Share Feedback" at bounding box center [697, 321] width 59 height 11
